Goal: Task Accomplishment & Management: Use online tool/utility

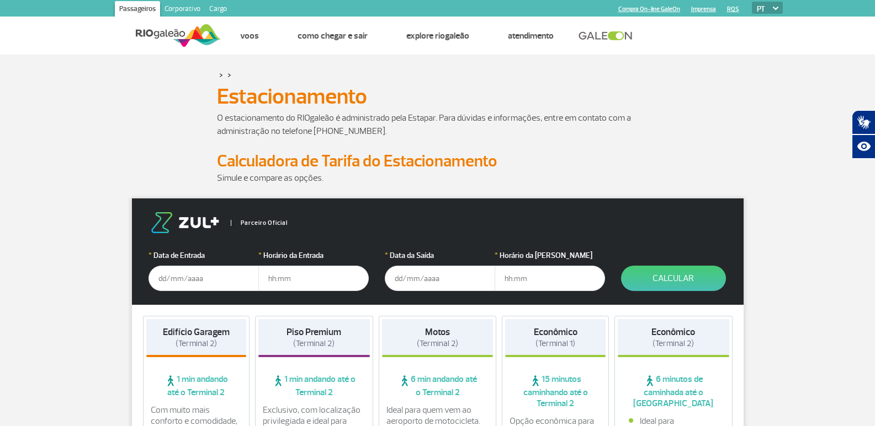
click at [198, 278] on input "text" at bounding box center [203, 278] width 110 height 25
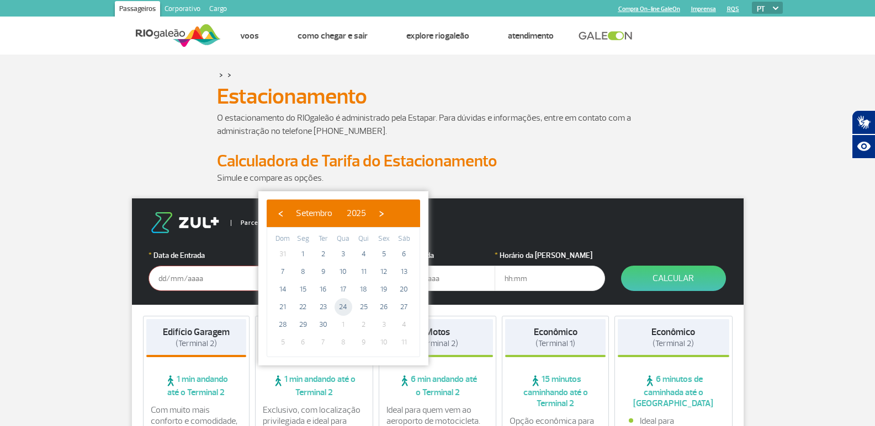
click at [346, 307] on span "24" at bounding box center [343, 307] width 18 height 18
type input "[DATE]"
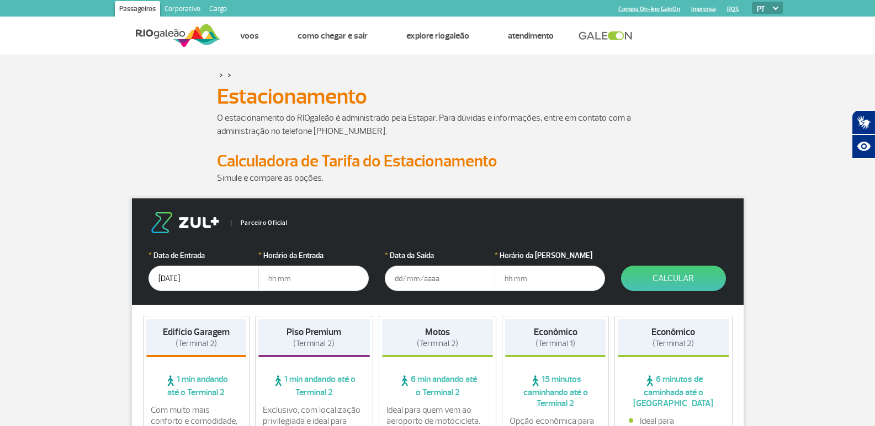
click at [317, 281] on input "text" at bounding box center [313, 278] width 110 height 25
type input "08:00"
click at [439, 278] on input "text" at bounding box center [440, 278] width 110 height 25
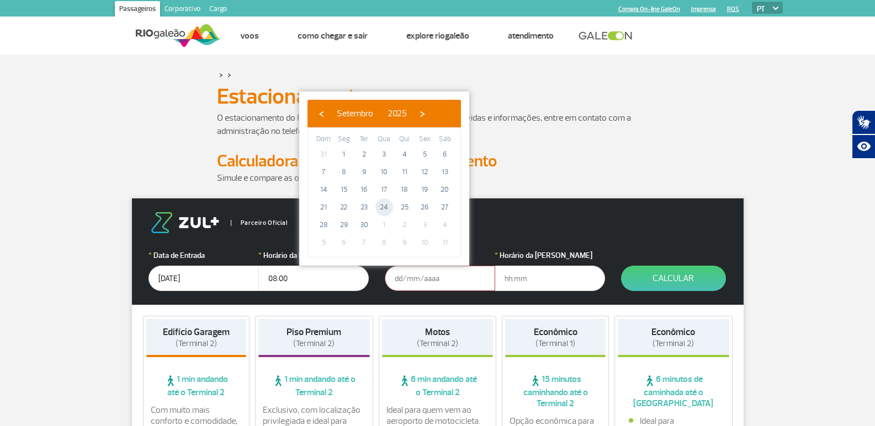
click at [386, 207] on span "24" at bounding box center [384, 208] width 18 height 18
type input "[DATE]"
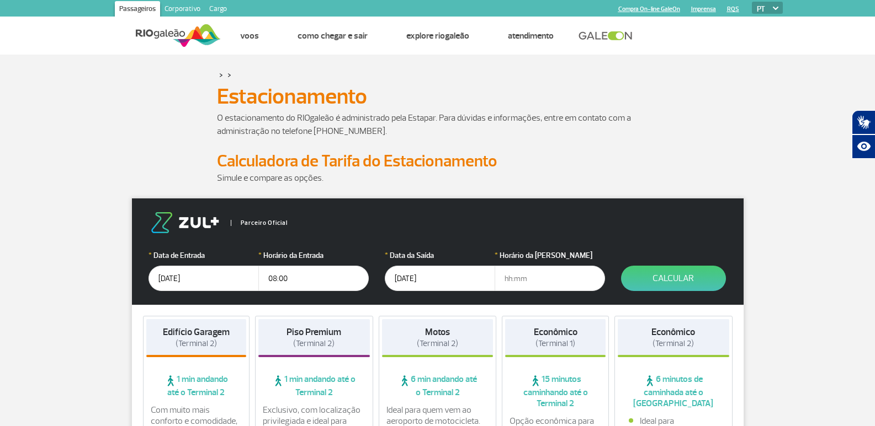
click at [526, 279] on input "text" at bounding box center [549, 278] width 110 height 25
type input "9"
type input "09:00"
click at [686, 274] on button "Calcular" at bounding box center [673, 278] width 105 height 25
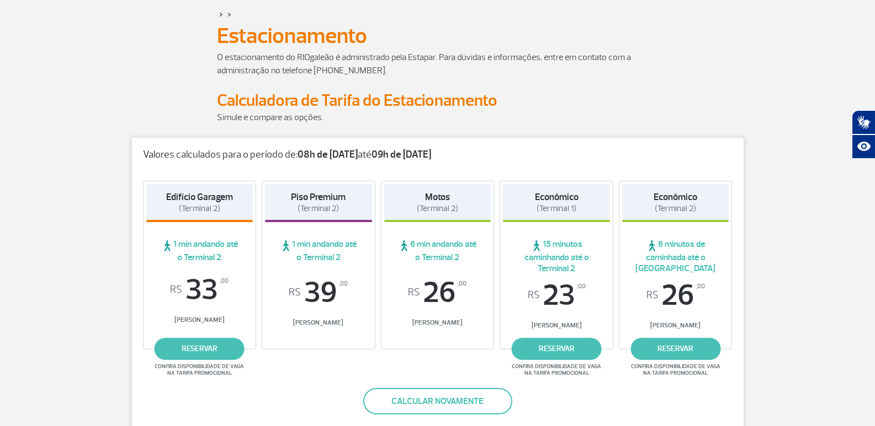
scroll to position [55, 0]
